Goal: Book appointment/travel/reservation

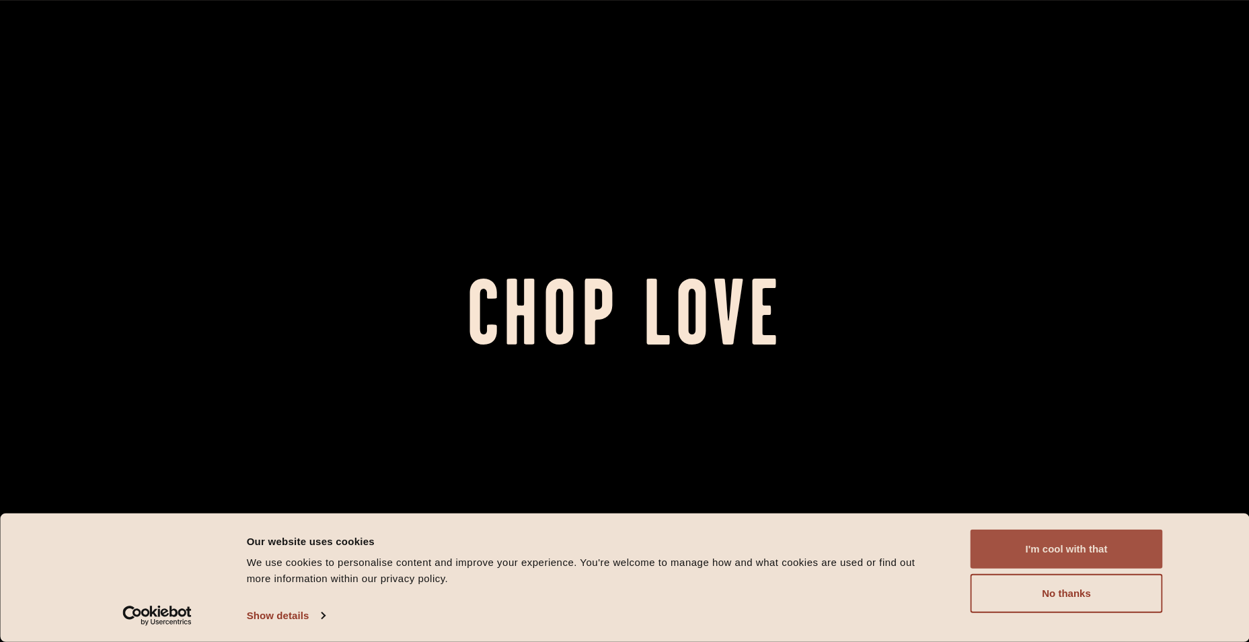
click at [1076, 548] on button "I'm cool with that" at bounding box center [1067, 548] width 192 height 39
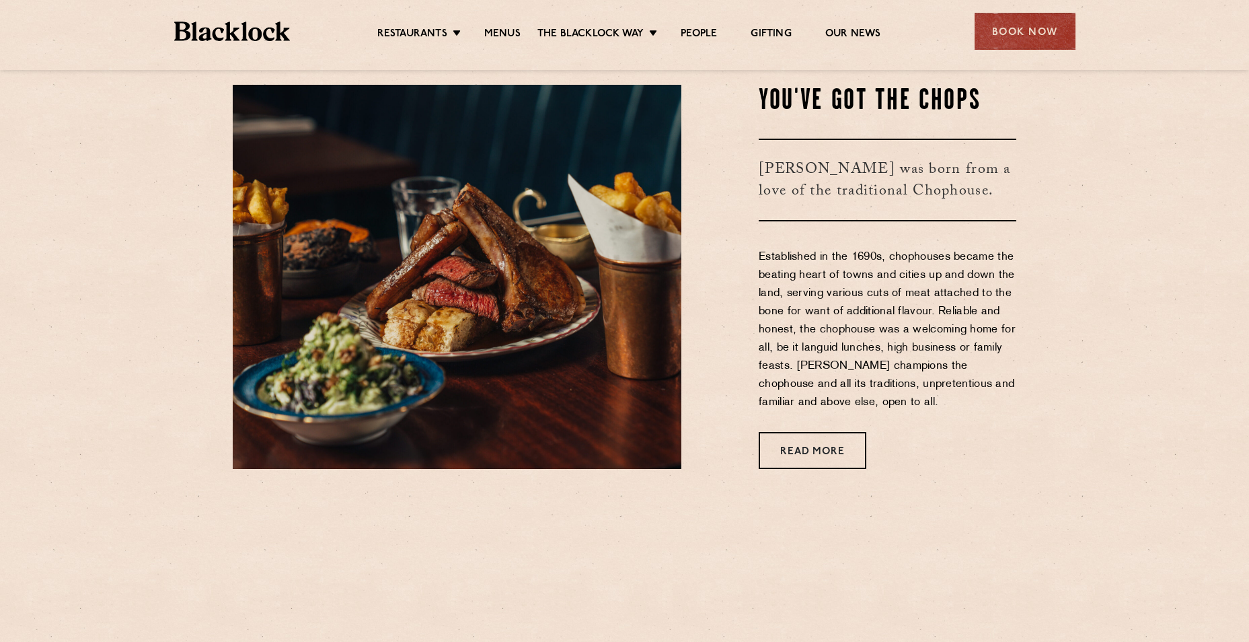
scroll to position [673, 0]
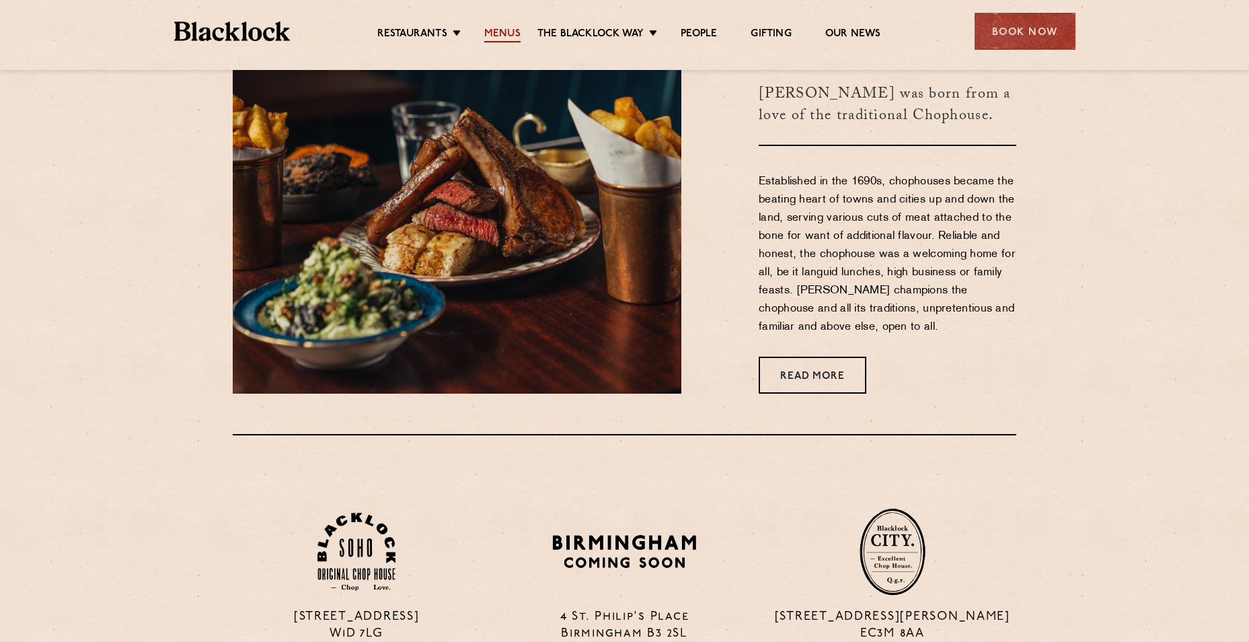
click at [506, 32] on link "Menus" at bounding box center [502, 35] width 36 height 15
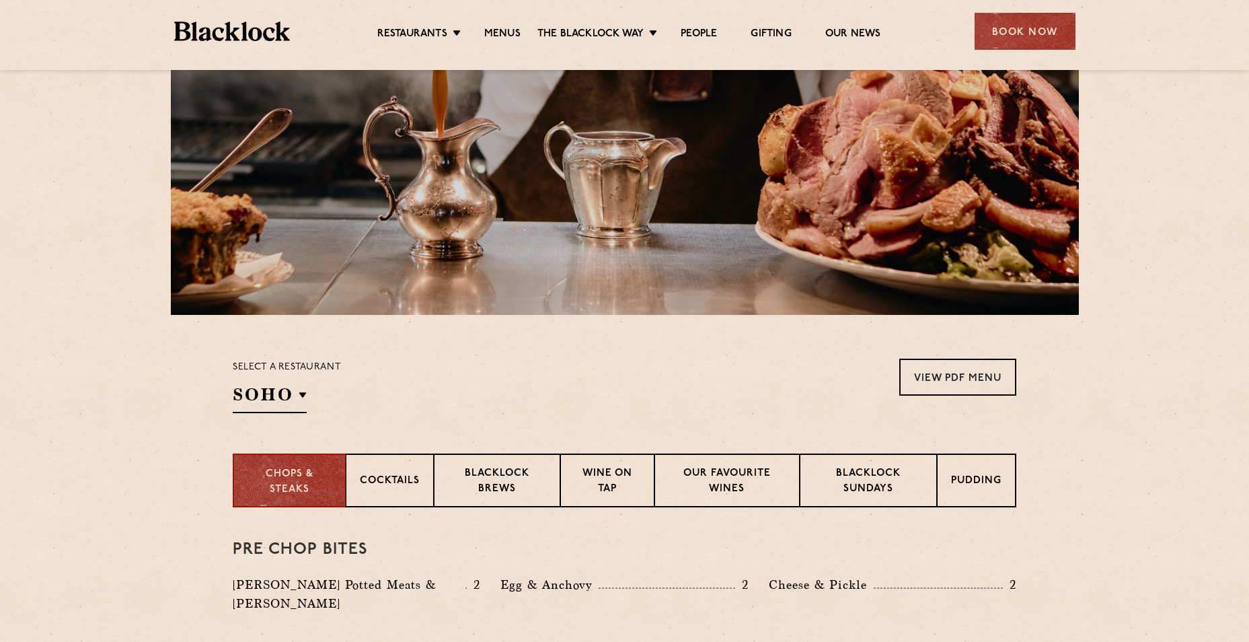
scroll to position [67, 0]
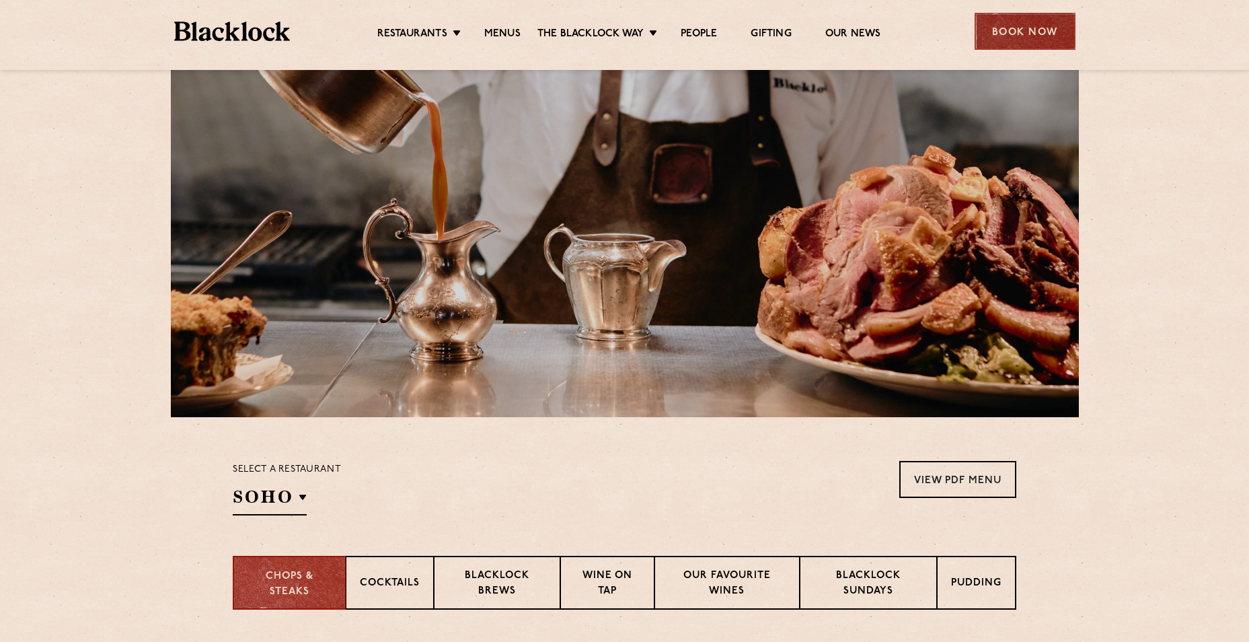
click at [1047, 37] on div "Book Now" at bounding box center [1025, 31] width 101 height 37
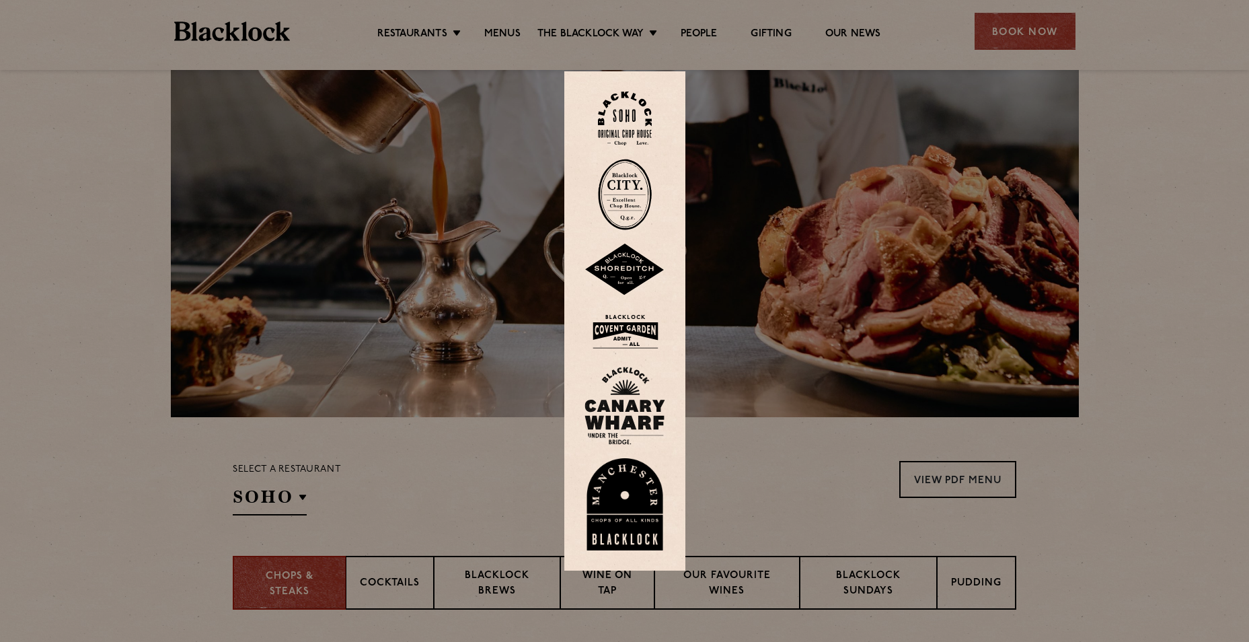
click at [638, 200] on img at bounding box center [625, 194] width 54 height 71
